Goal: Use online tool/utility: Utilize a website feature to perform a specific function

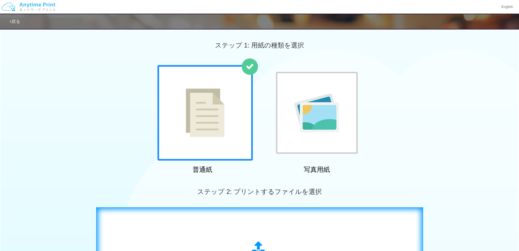
scroll to position [164, 0]
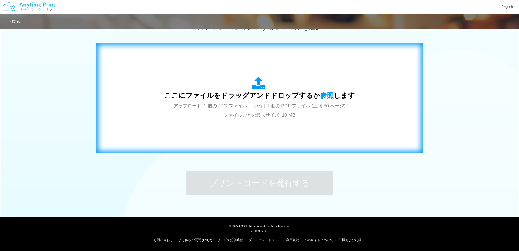
click at [243, 110] on div "ここにファイルをドラッグアンドドロップするか 参照 します アップロード: 1 個の JPG ファイル、または 1 個の PDF ファイル (上限 50 ペー…" at bounding box center [259, 98] width 191 height 43
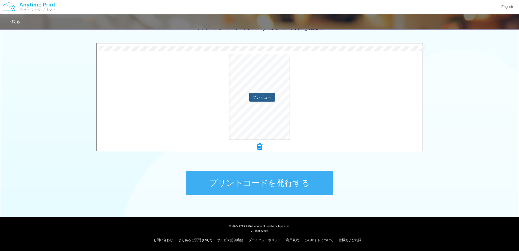
click at [269, 100] on button "プレビュー" at bounding box center [262, 97] width 26 height 9
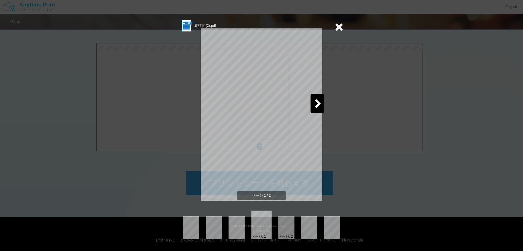
click at [324, 106] on div at bounding box center [318, 103] width 14 height 19
click at [198, 105] on div "履歴書 (2).pdf ページ 2 / 2 ページ: 1 ページ: 2" at bounding box center [262, 129] width 164 height 220
click at [205, 106] on icon at bounding box center [205, 104] width 7 height 10
click at [338, 28] on icon at bounding box center [339, 26] width 8 height 11
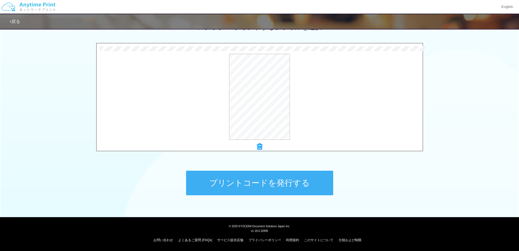
click at [297, 188] on button "プリントコードを発行する" at bounding box center [259, 182] width 147 height 25
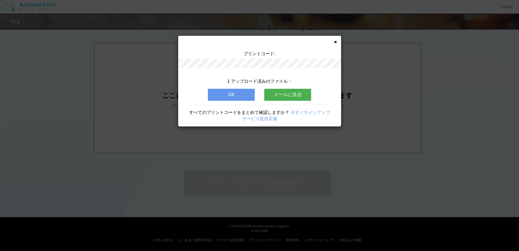
scroll to position [0, 0]
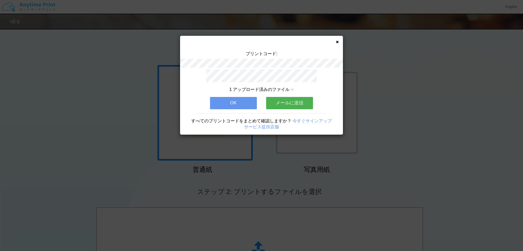
click at [291, 101] on button "メールに送信" at bounding box center [289, 103] width 47 height 12
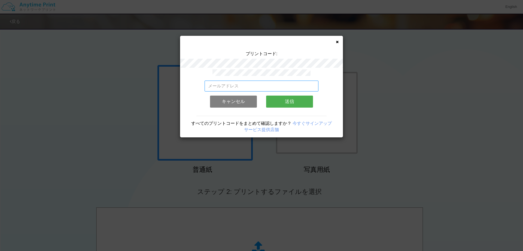
click at [253, 87] on input "email" at bounding box center [262, 85] width 114 height 11
type input "[EMAIL_ADDRESS][DOMAIN_NAME]"
click at [285, 100] on button "送信" at bounding box center [289, 101] width 47 height 12
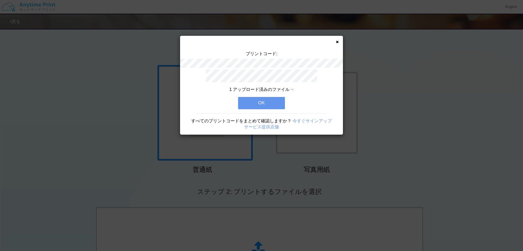
click at [272, 99] on button "OK" at bounding box center [261, 103] width 47 height 12
